Goal: Download file/media

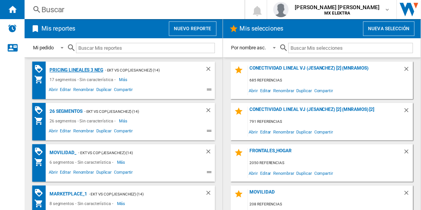
click at [76, 70] on div "Pricing lineales 3 neg" at bounding box center [76, 71] width 56 height 10
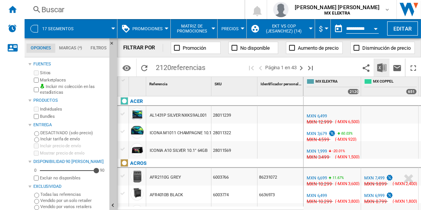
click at [382, 67] on img "Descargar en Excel" at bounding box center [381, 67] width 9 height 9
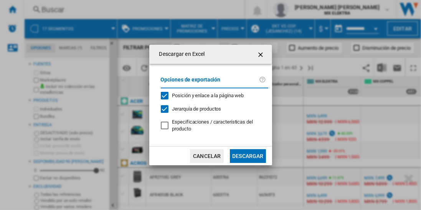
click at [247, 155] on button "Descargar" at bounding box center [248, 157] width 36 height 14
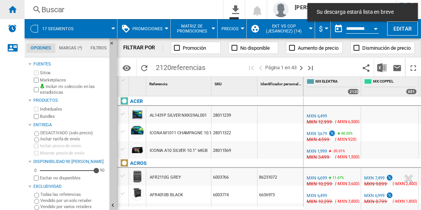
click at [12, 9] on ng-md-icon "Inicio" at bounding box center [12, 9] width 9 height 9
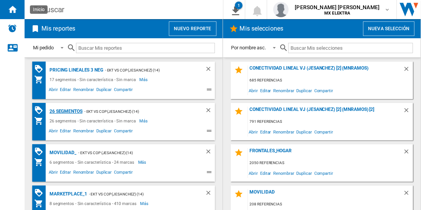
click at [66, 111] on div "26 segmentos" at bounding box center [65, 112] width 35 height 10
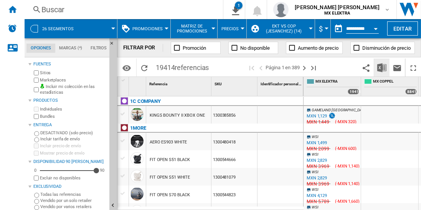
click at [382, 67] on img "Descargar en Excel" at bounding box center [381, 67] width 9 height 9
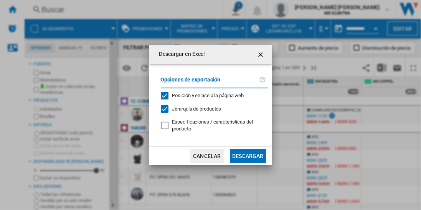
click at [247, 155] on button "Descargar" at bounding box center [248, 157] width 36 height 14
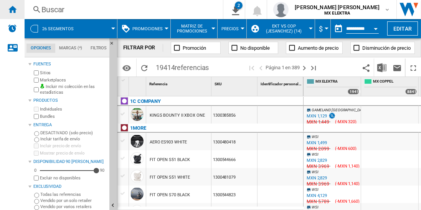
click at [12, 9] on ng-md-icon "Inicio" at bounding box center [12, 9] width 9 height 9
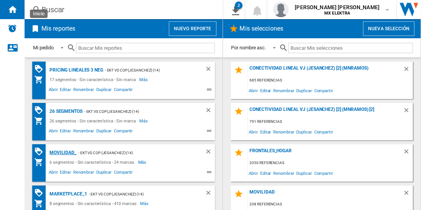
click at [61, 152] on div "MOVILIDAD_" at bounding box center [62, 153] width 29 height 10
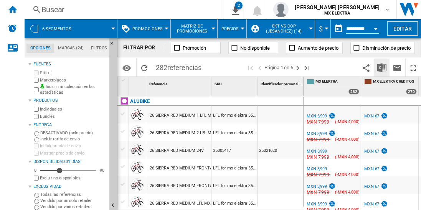
click at [382, 67] on img "Descargar en Excel" at bounding box center [381, 67] width 9 height 9
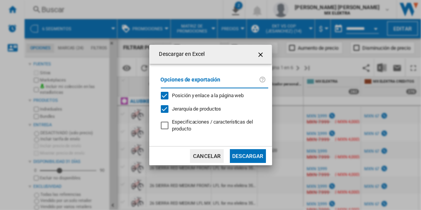
click at [247, 155] on button "Descargar" at bounding box center [248, 157] width 36 height 14
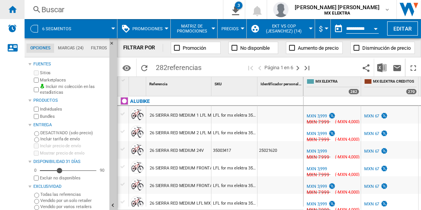
click at [12, 9] on ng-md-icon "Inicio" at bounding box center [12, 9] width 9 height 9
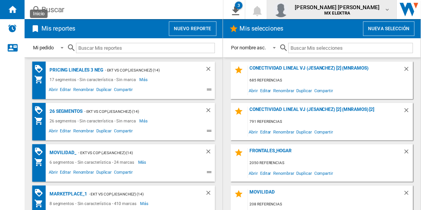
click at [344, 10] on span "[PERSON_NAME] [PERSON_NAME]" at bounding box center [336, 7] width 85 height 8
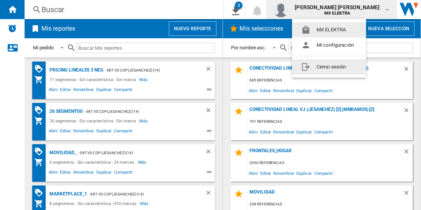
click at [329, 67] on button "Cerrar sesión" at bounding box center [329, 66] width 74 height 15
